Goal: Task Accomplishment & Management: Use online tool/utility

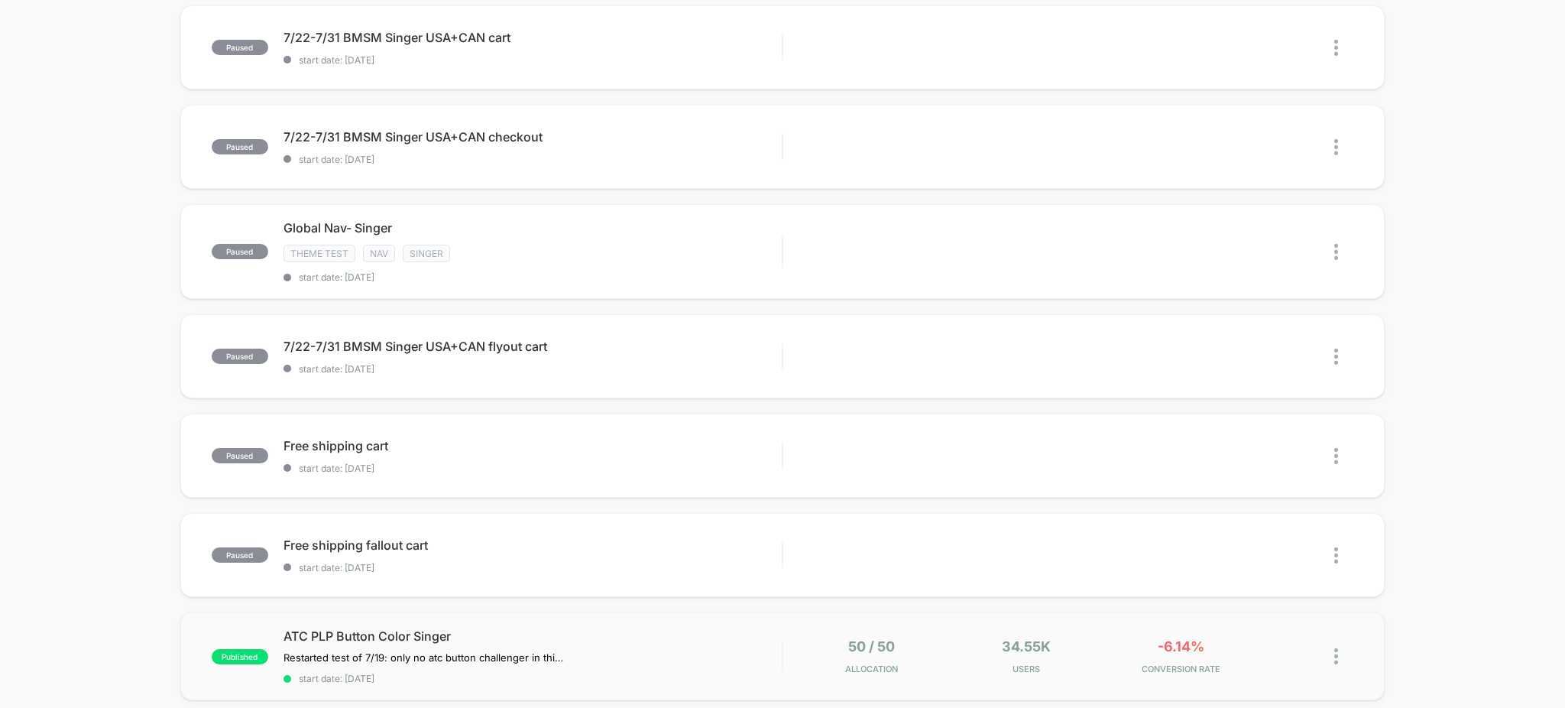
scroll to position [984, 0]
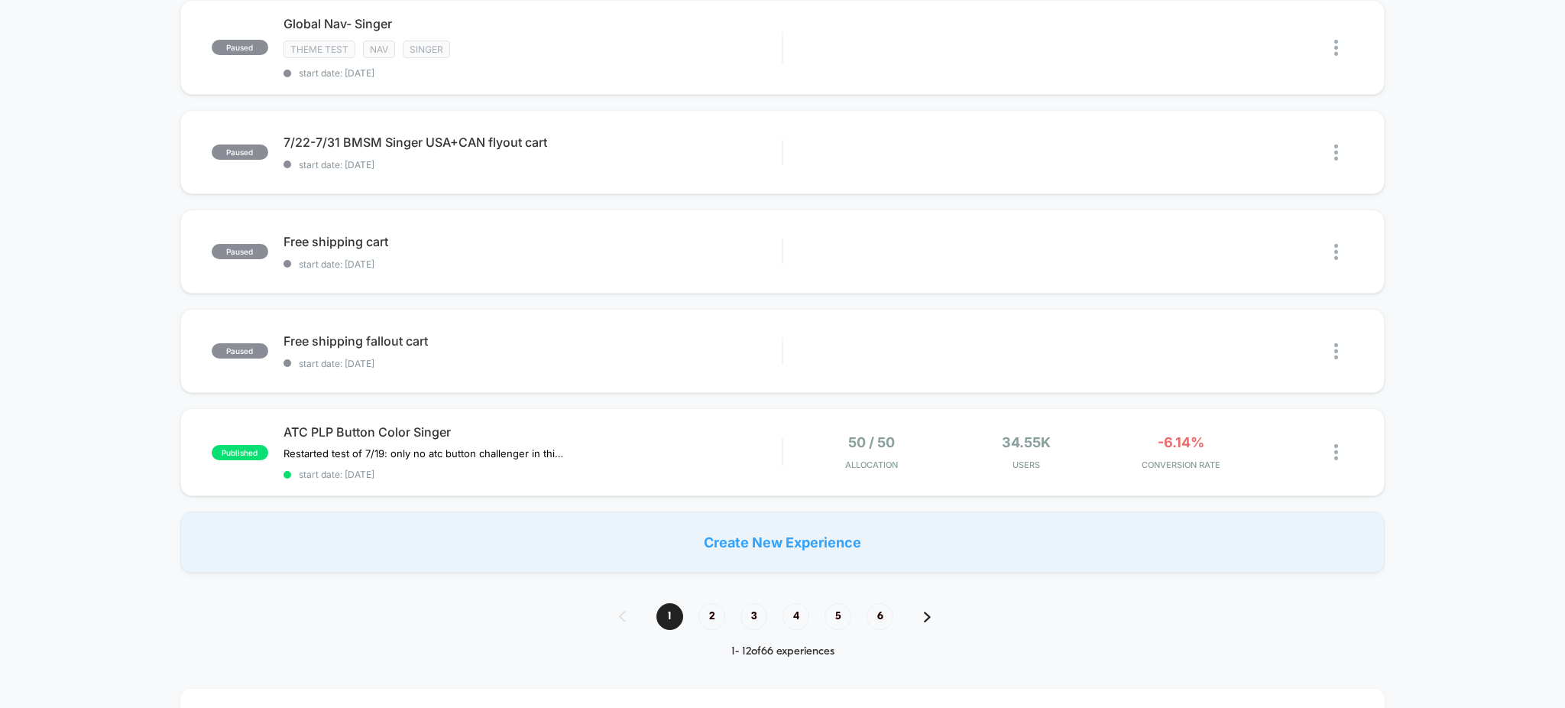
click at [699, 609] on div "1 2 3 4 5 6" at bounding box center [783, 616] width 358 height 27
drag, startPoint x: 714, startPoint y: 601, endPoint x: 712, endPoint y: 616, distance: 15.4
click at [712, 601] on div "**********" at bounding box center [782, 527] width 1565 height 2781
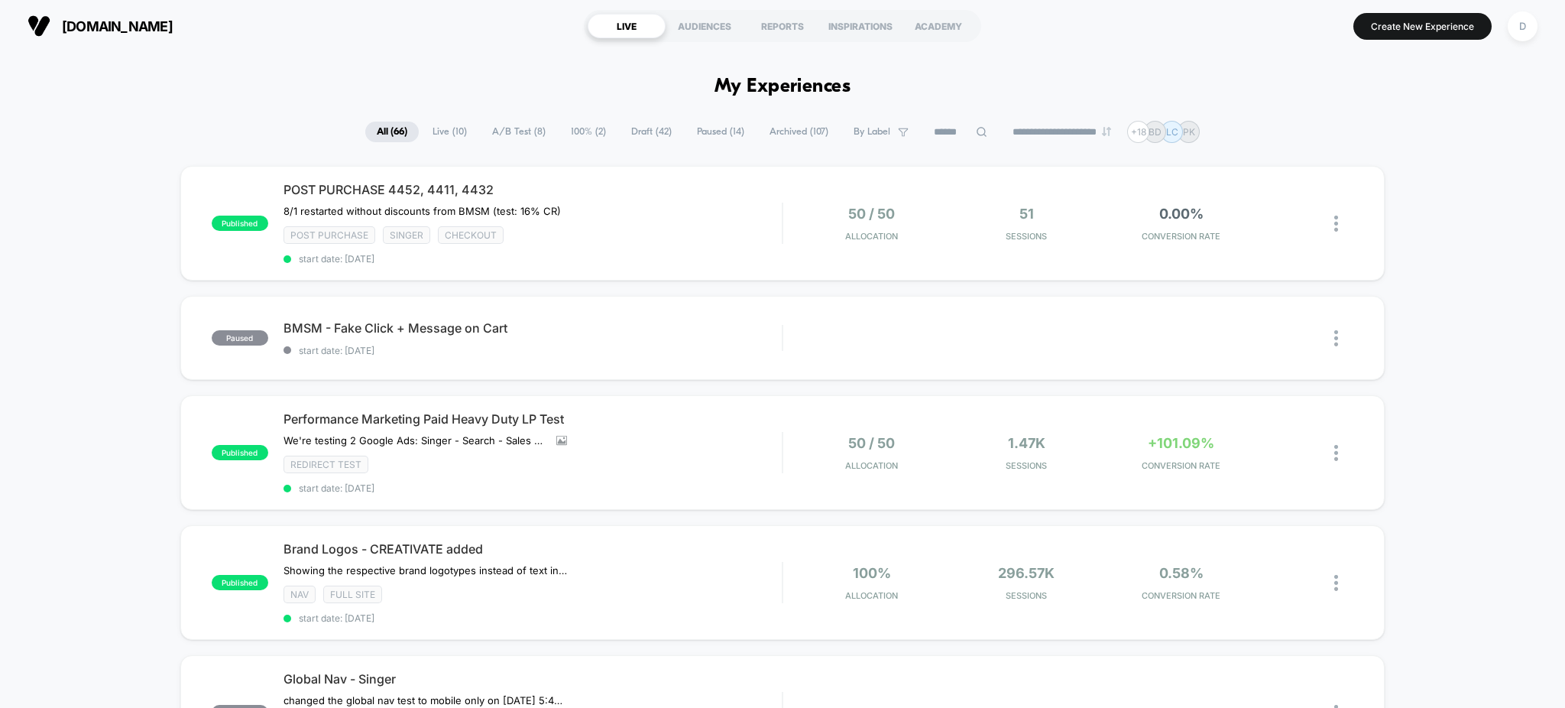
scroll to position [0, 0]
click at [664, 132] on span "Draft ( 42 )" at bounding box center [651, 132] width 63 height 21
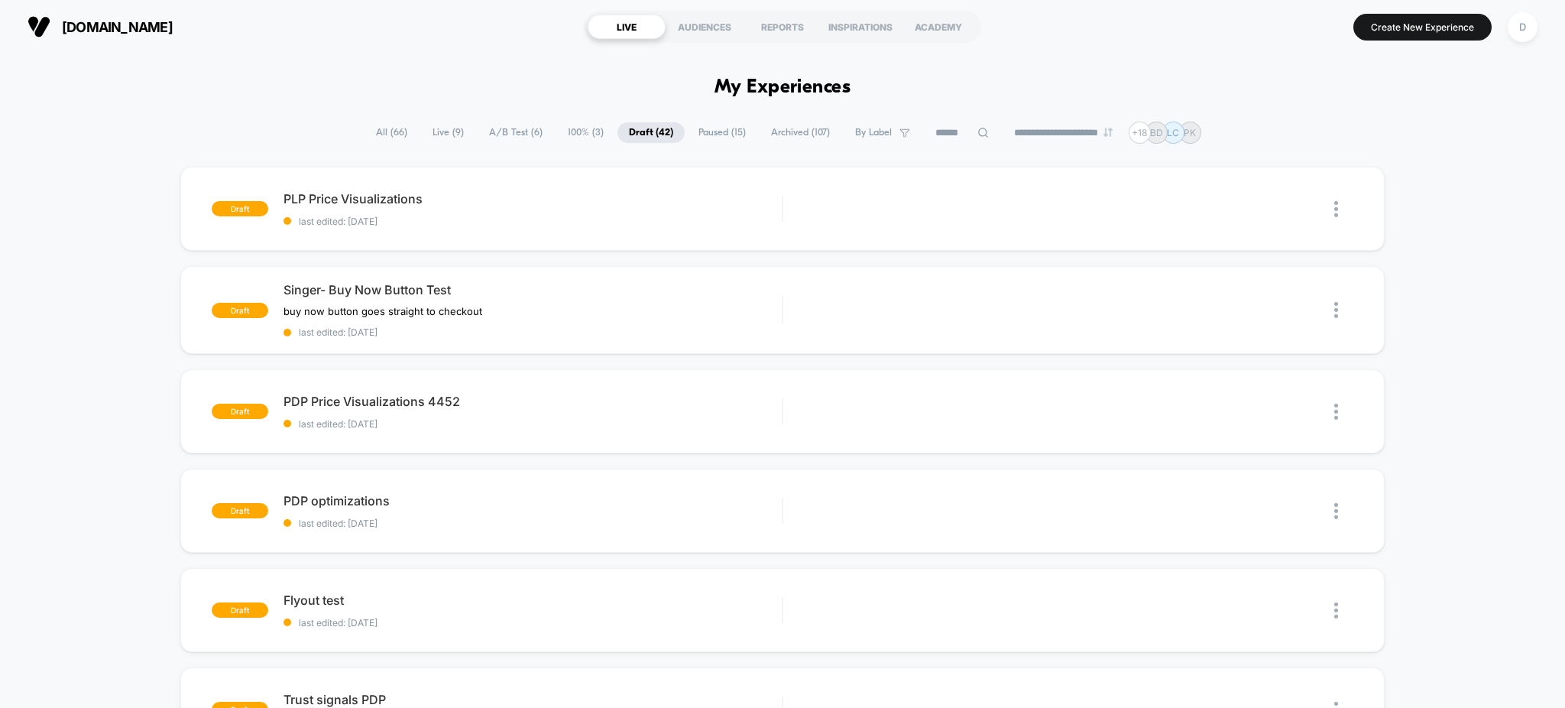
click at [962, 128] on input at bounding box center [962, 133] width 76 height 18
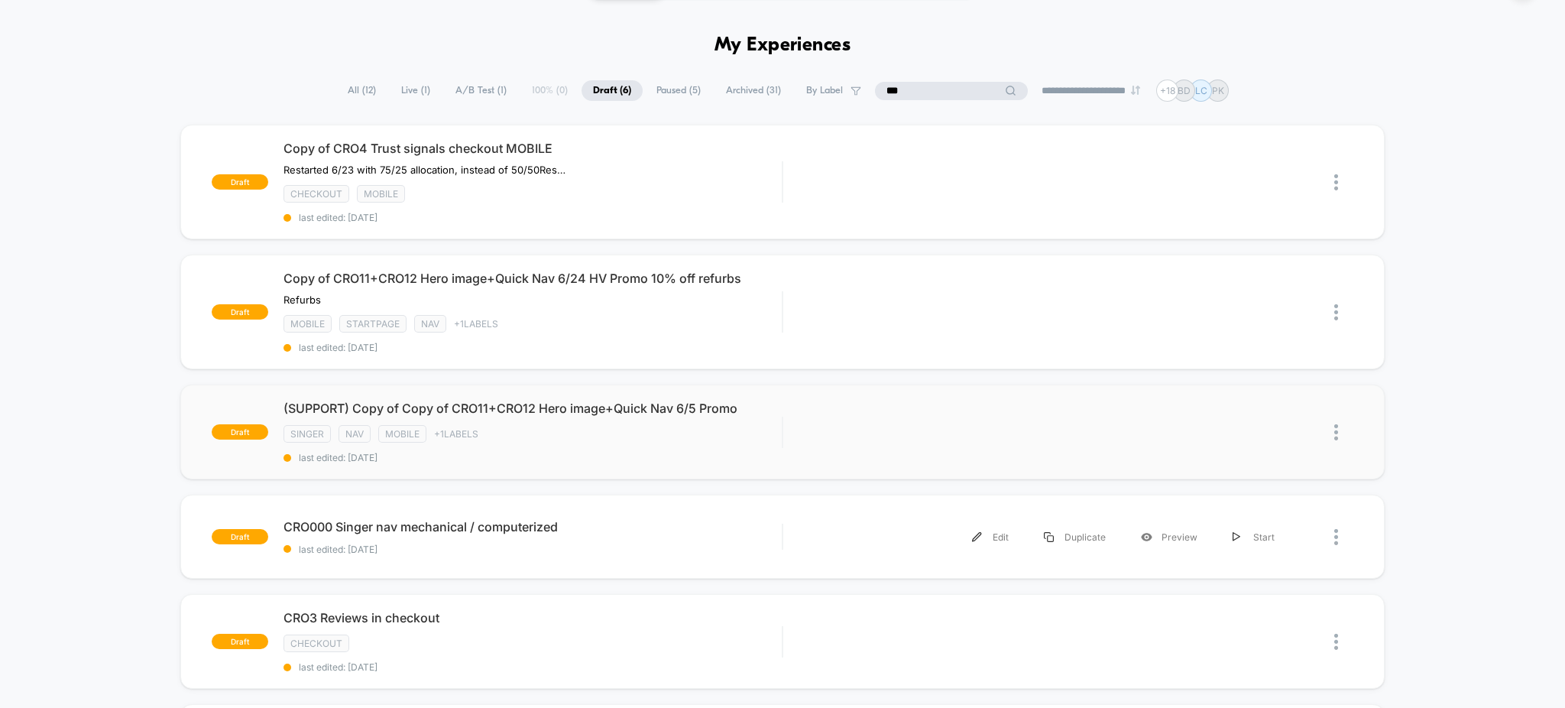
scroll to position [34, 0]
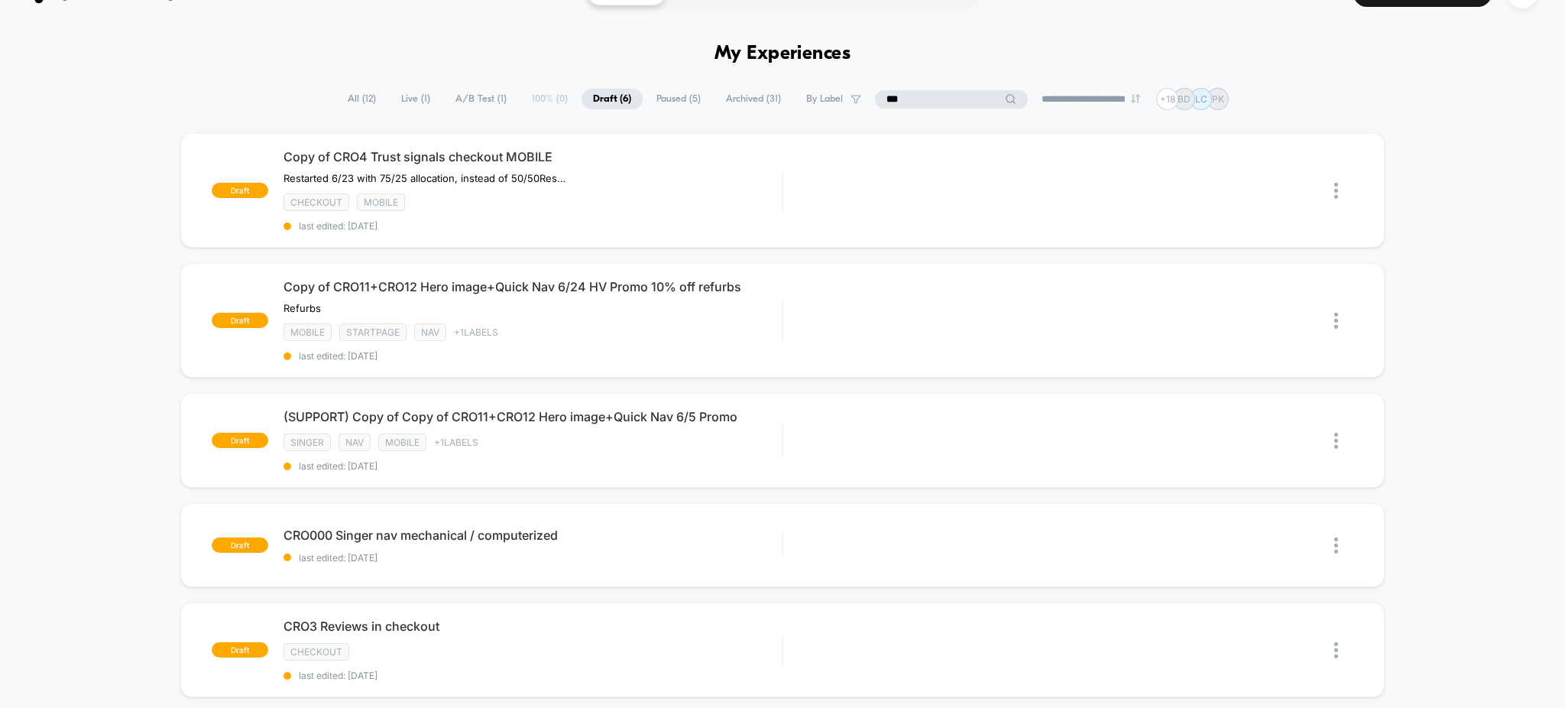
click at [909, 101] on input "***" at bounding box center [951, 99] width 153 height 18
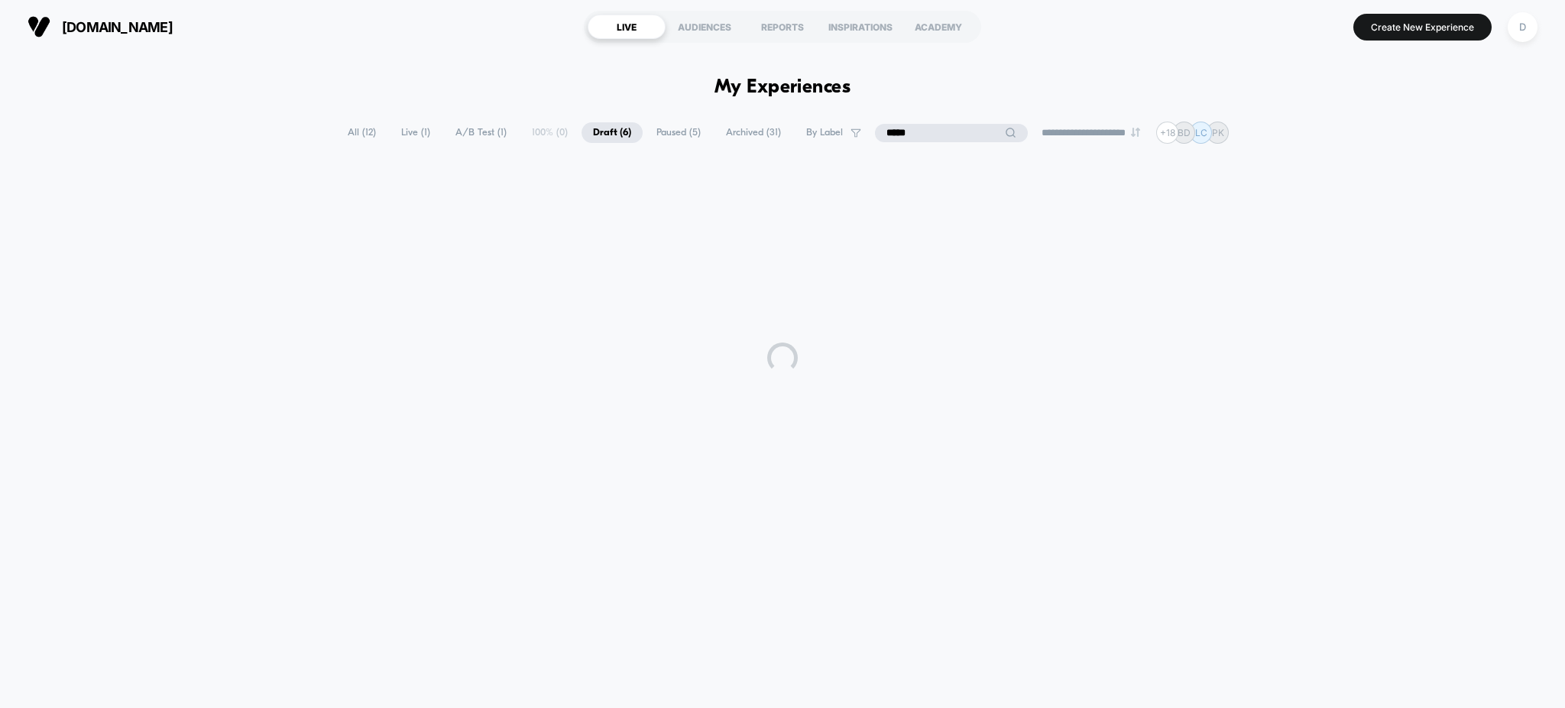
scroll to position [0, 0]
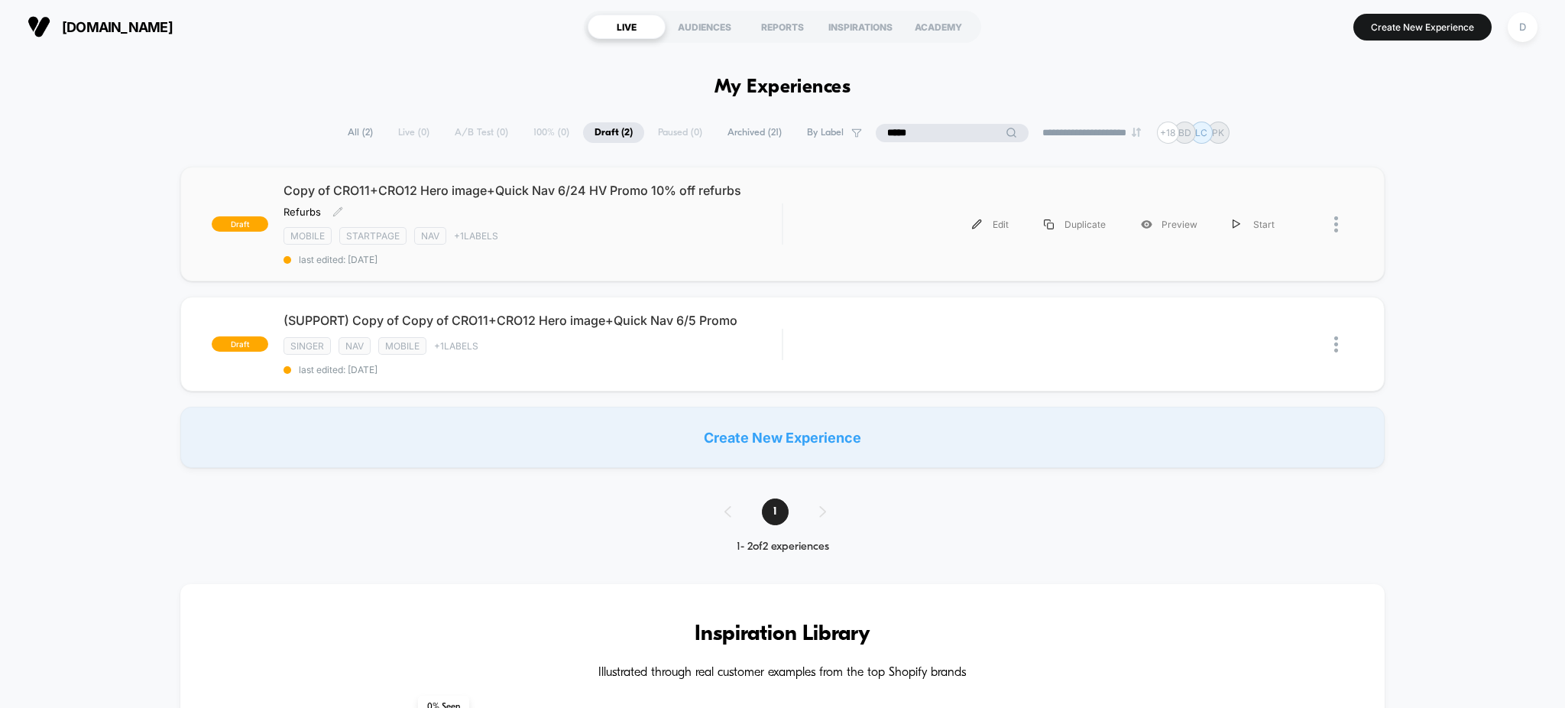
type input "*****"
click at [588, 251] on div "Copy of CRO11+CRO12 Hero image+Quick Nav 6/24 HV Promo 10% off refurbs Refurbs …" at bounding box center [533, 224] width 499 height 83
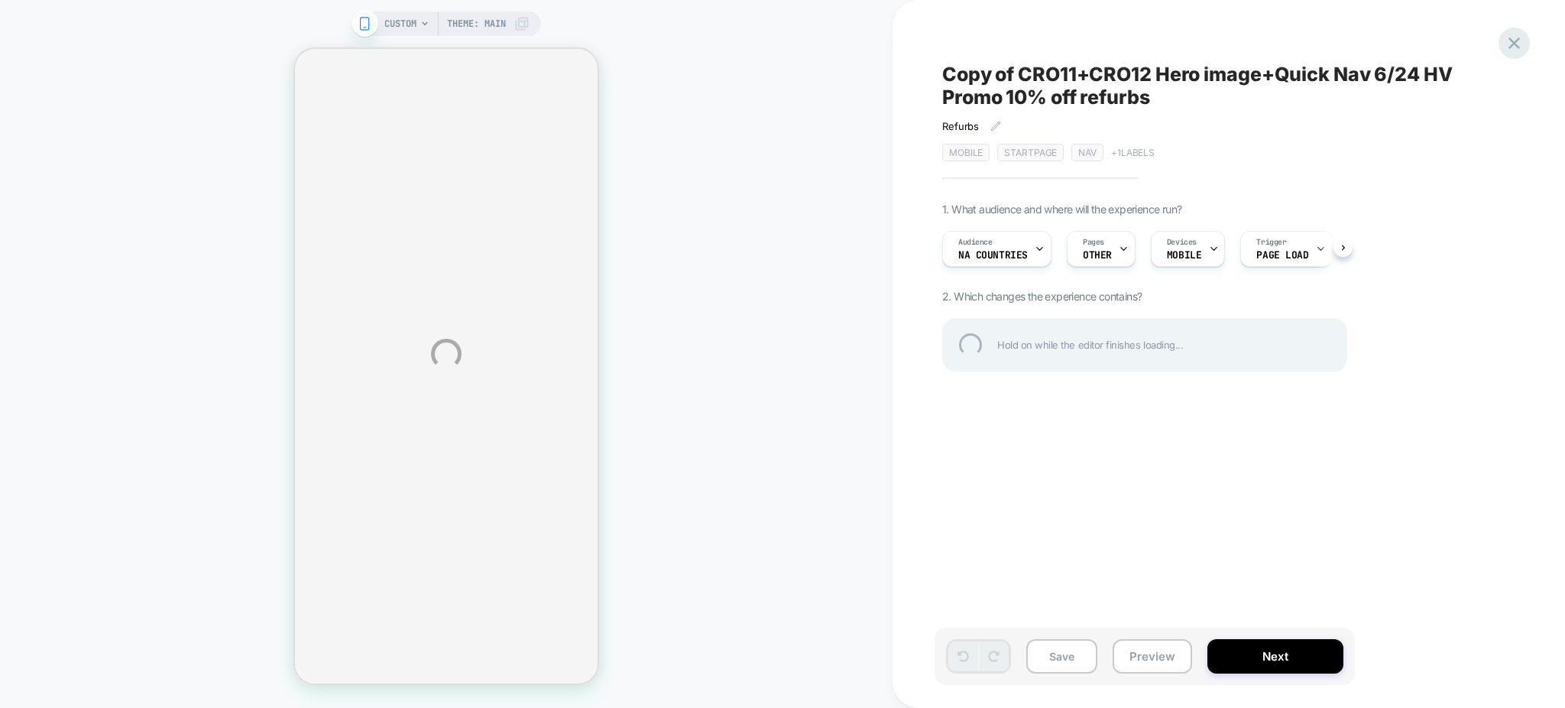
click at [1507, 37] on div at bounding box center [1514, 43] width 31 height 31
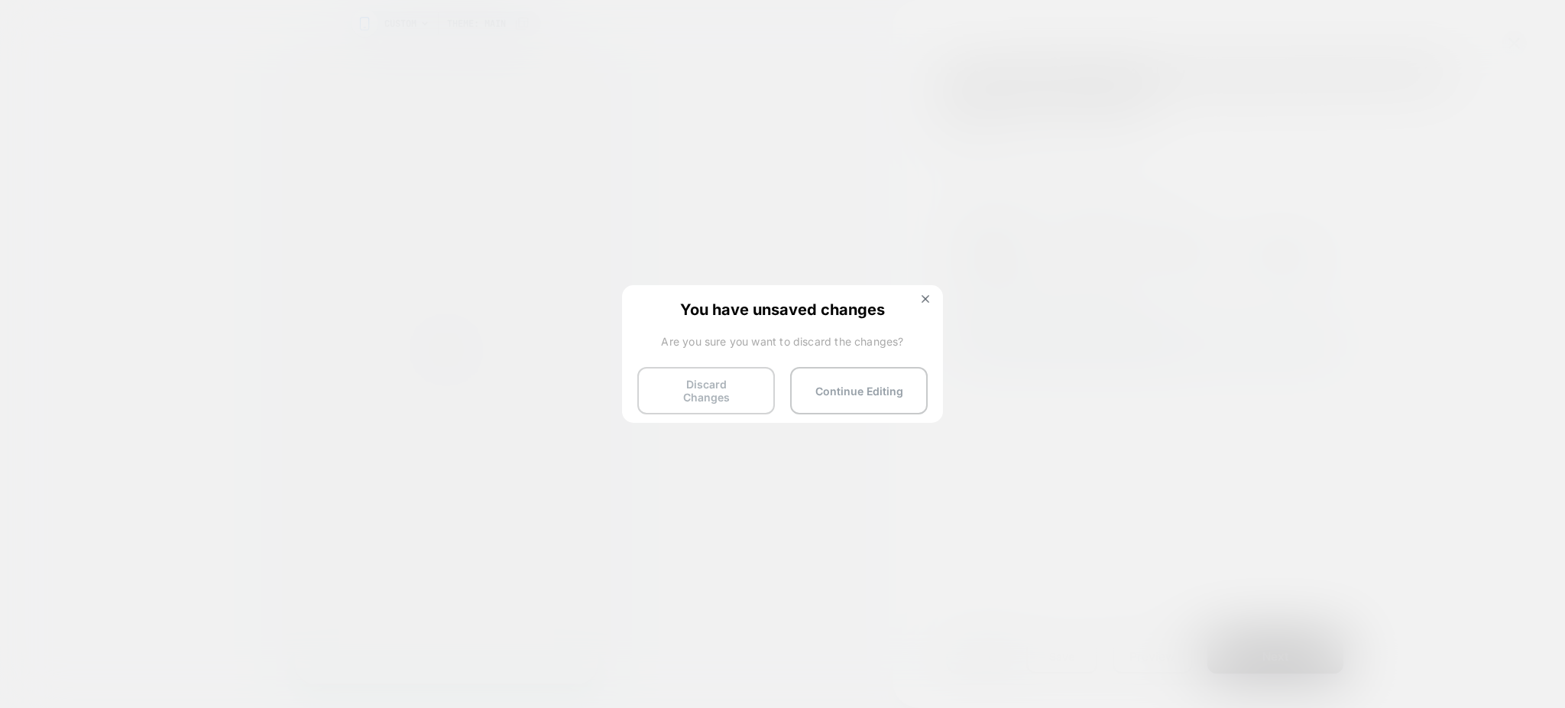
click at [691, 378] on button "Discard Changes" at bounding box center [706, 390] width 138 height 47
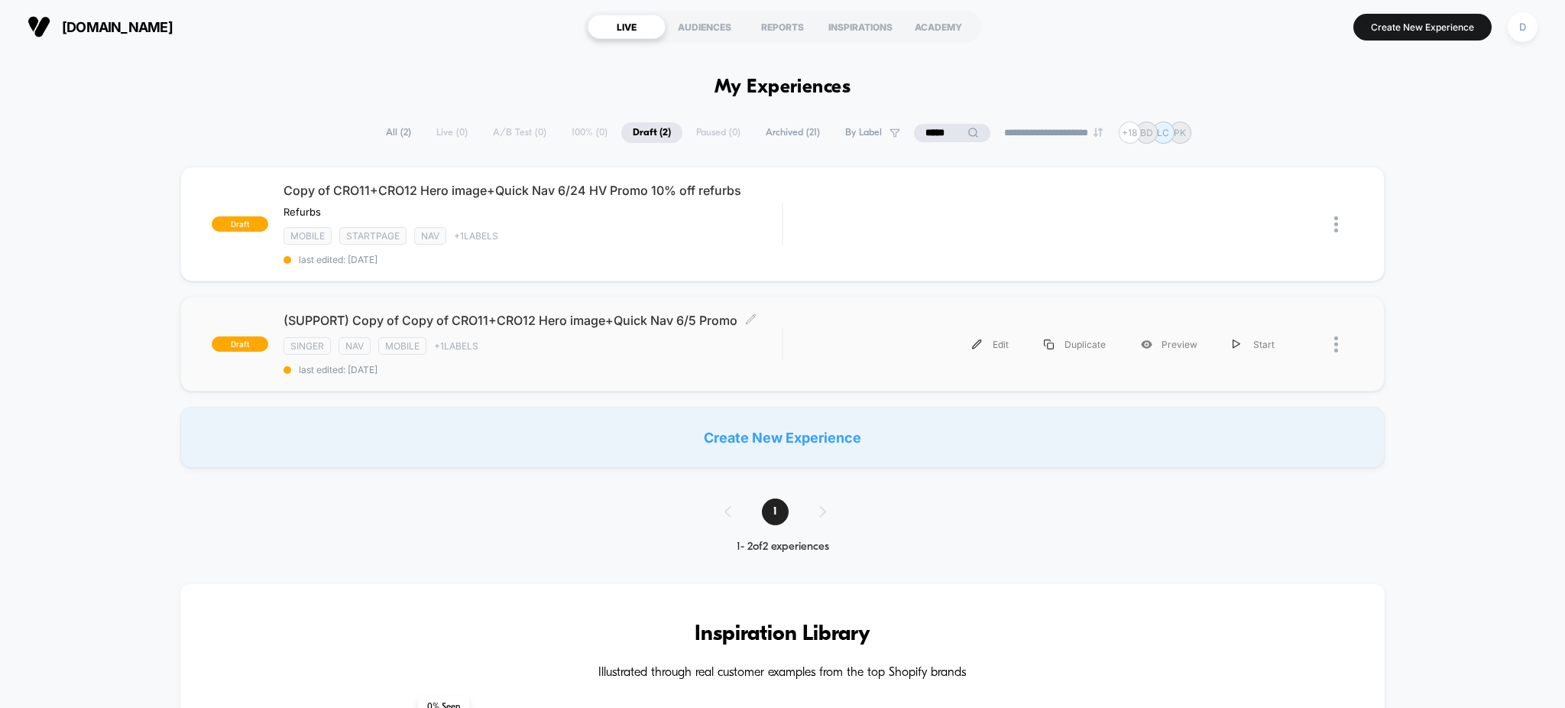
click at [527, 371] on span "last edited: [DATE]" at bounding box center [533, 369] width 499 height 11
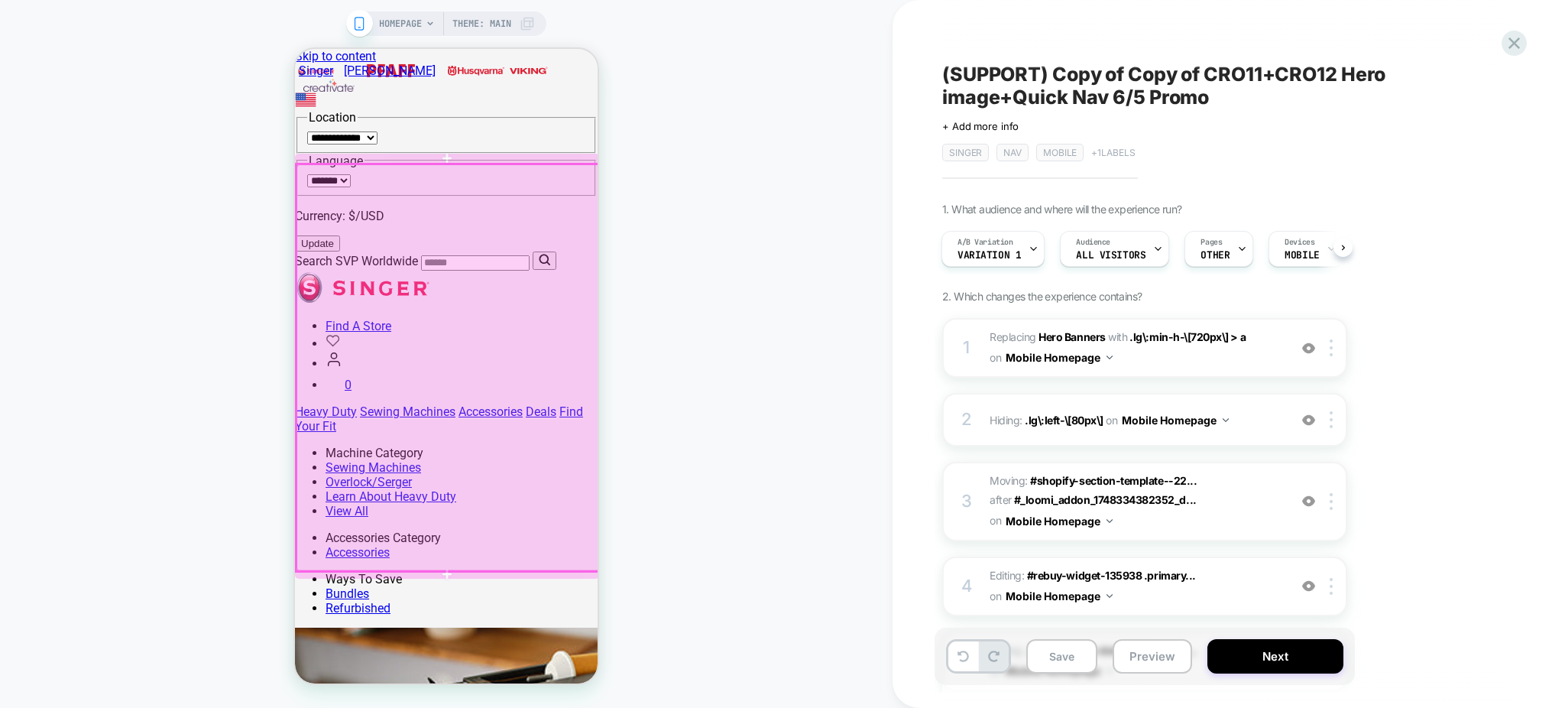
click at [561, 189] on div at bounding box center [449, 367] width 304 height 407
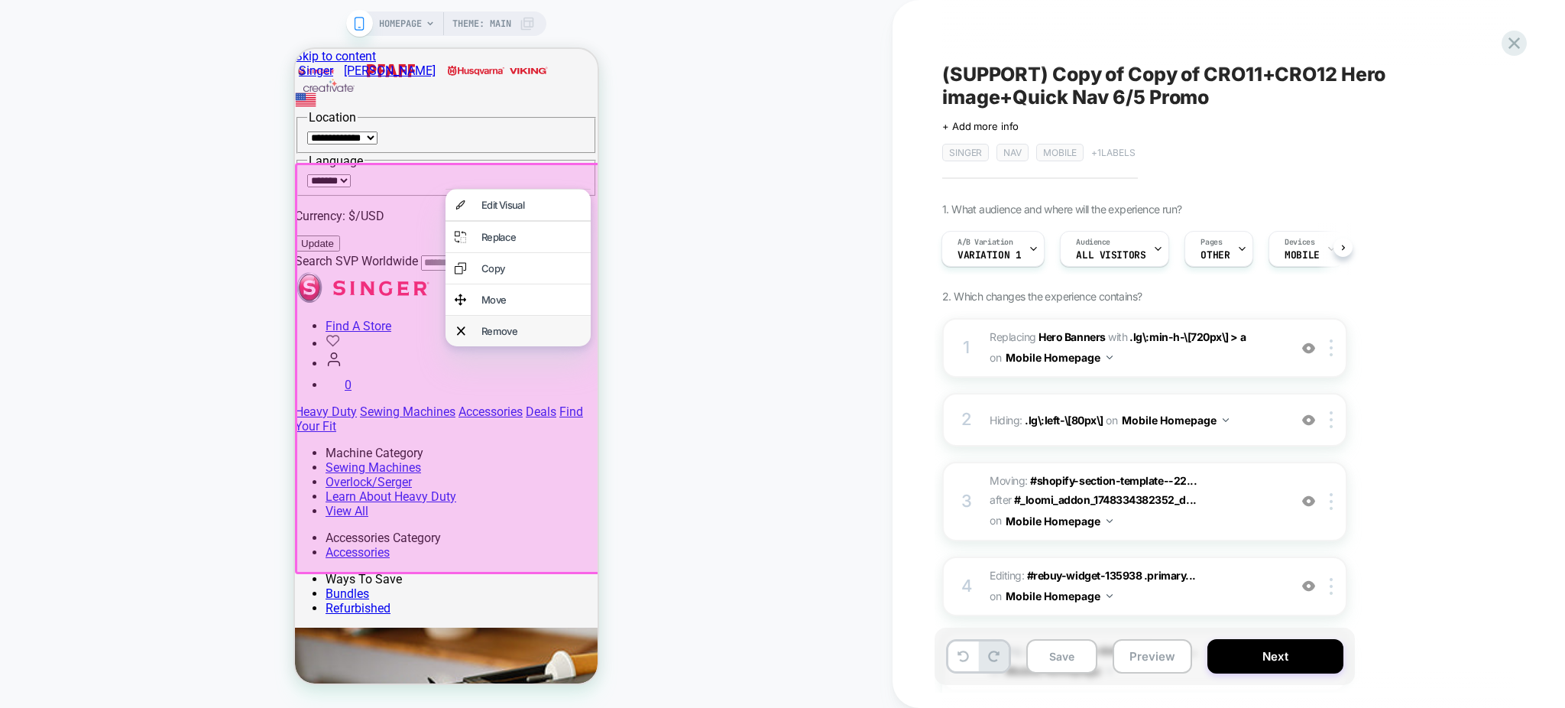
click at [544, 337] on div "Remove" at bounding box center [532, 331] width 100 height 12
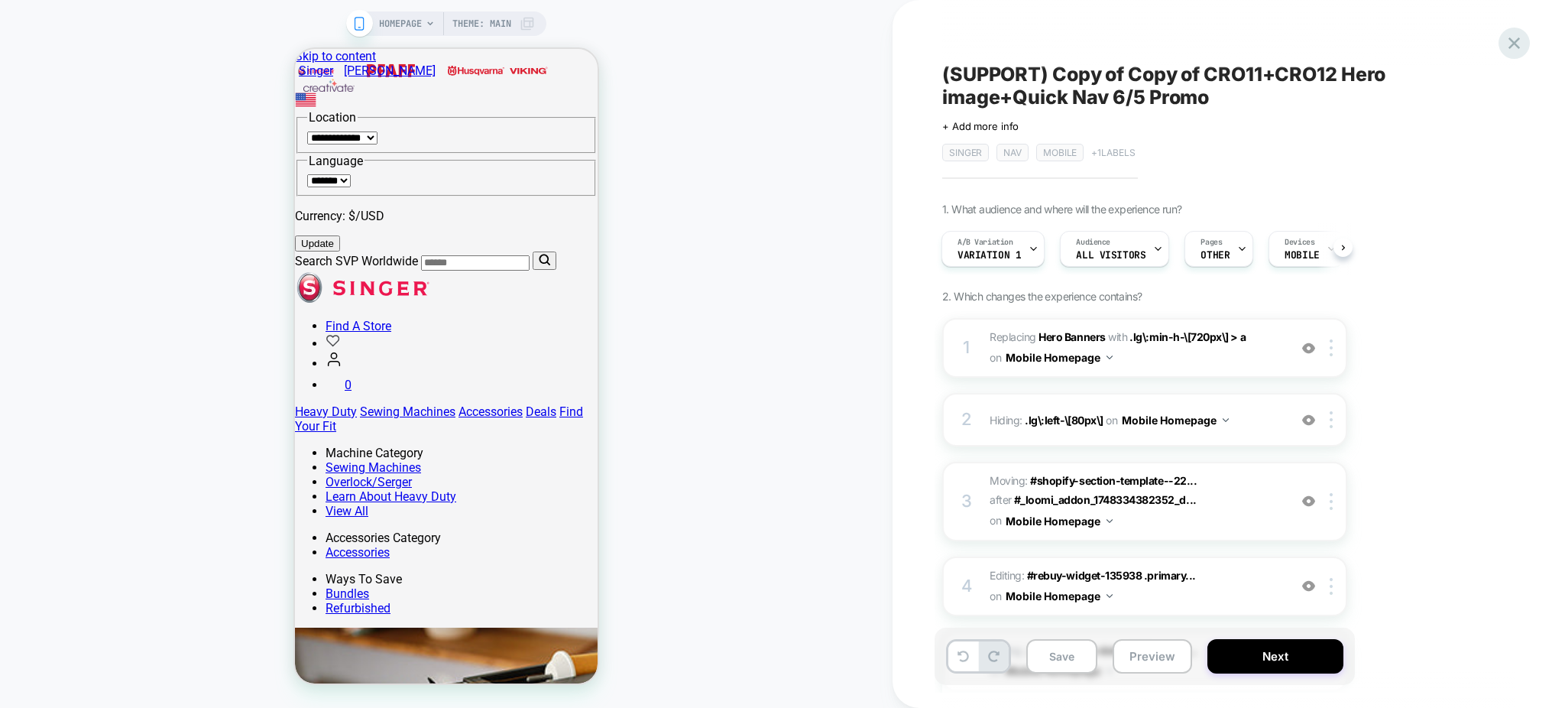
click at [1521, 44] on icon at bounding box center [1514, 43] width 21 height 21
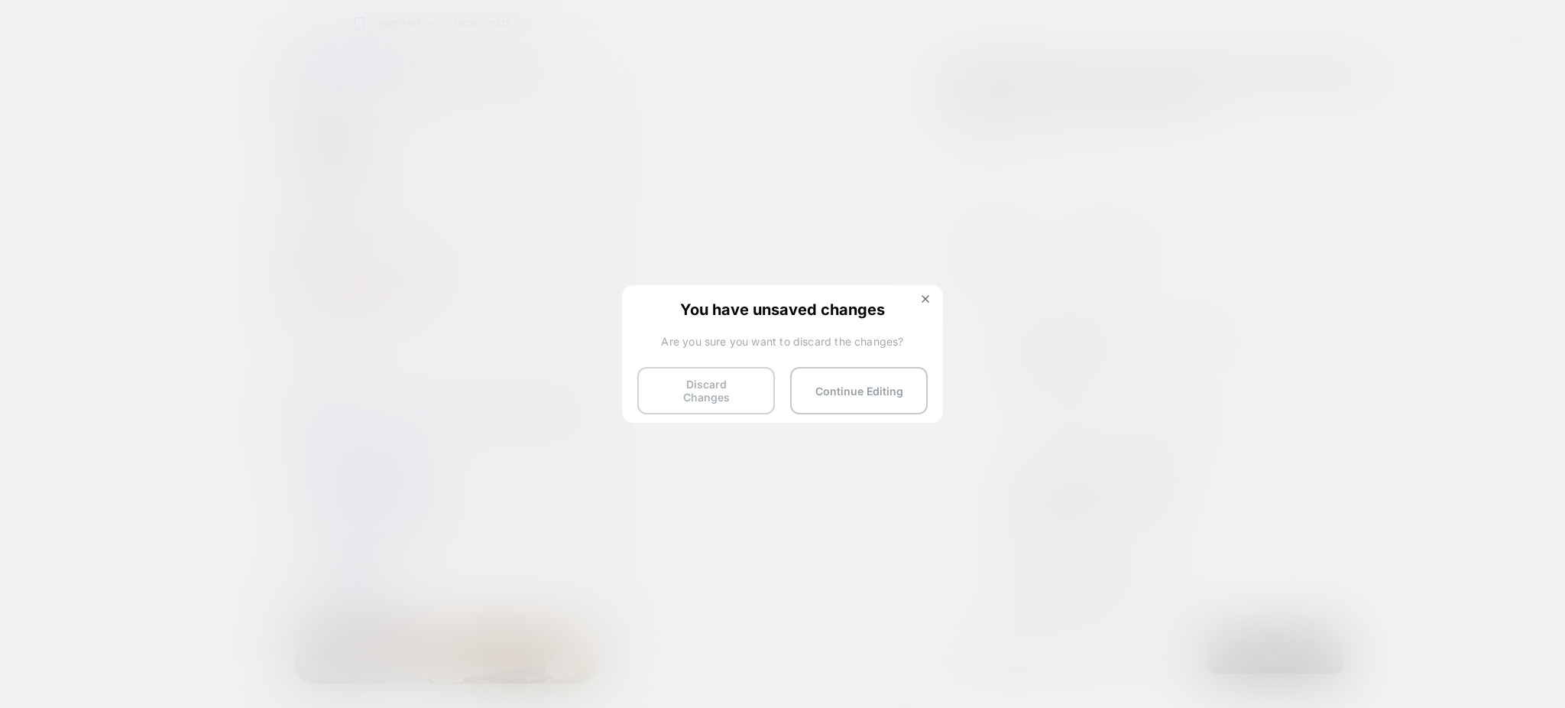
click at [702, 371] on button "Discard Changes" at bounding box center [706, 390] width 138 height 47
